Goal: Task Accomplishment & Management: Use online tool/utility

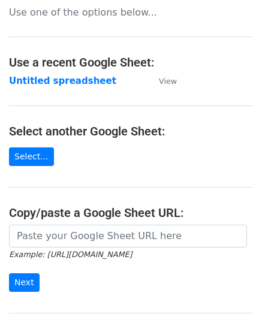
scroll to position [120, 0]
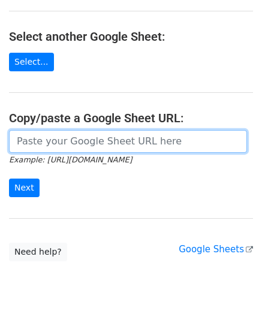
click at [77, 143] on input "url" at bounding box center [128, 141] width 238 height 23
paste input "[URL][DOMAIN_NAME]"
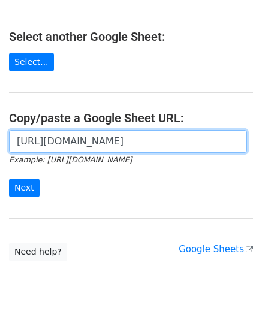
scroll to position [0, 263]
type input "[URL][DOMAIN_NAME]"
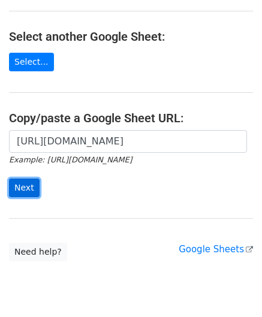
click at [29, 185] on input "Next" at bounding box center [24, 188] width 31 height 19
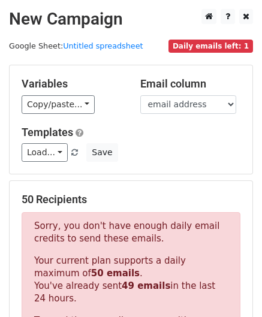
scroll to position [405, 0]
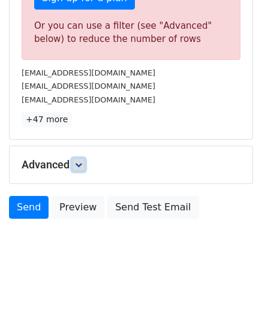
click at [82, 161] on icon at bounding box center [78, 164] width 7 height 7
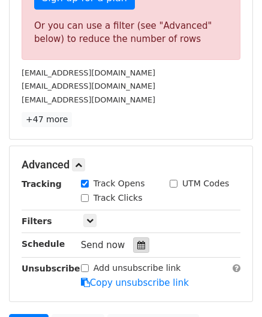
click at [137, 241] on icon at bounding box center [141, 245] width 8 height 8
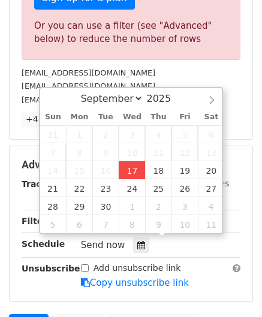
type input "[DATE] 12:00"
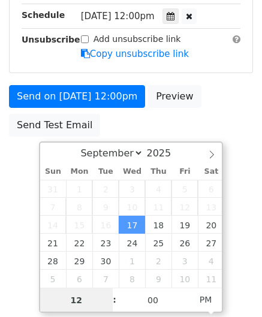
paste input "3"
type input "3"
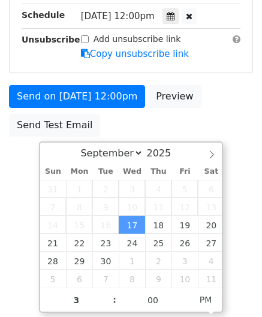
type input "2025-09-17 15:00"
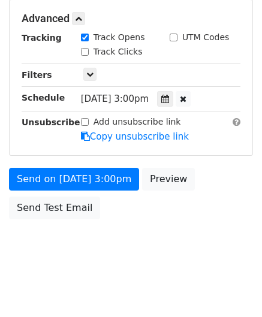
scroll to position [550, 0]
